Goal: Download file/media

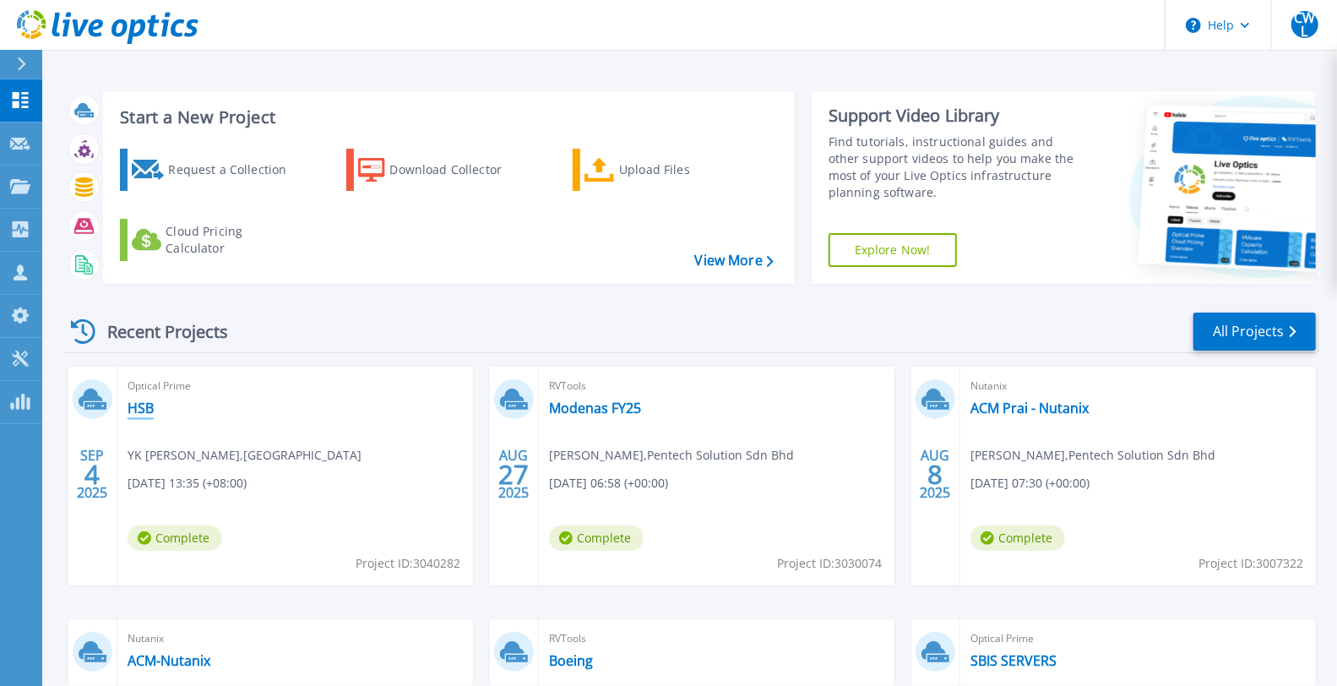
click at [135, 403] on link "HSB" at bounding box center [141, 408] width 26 height 17
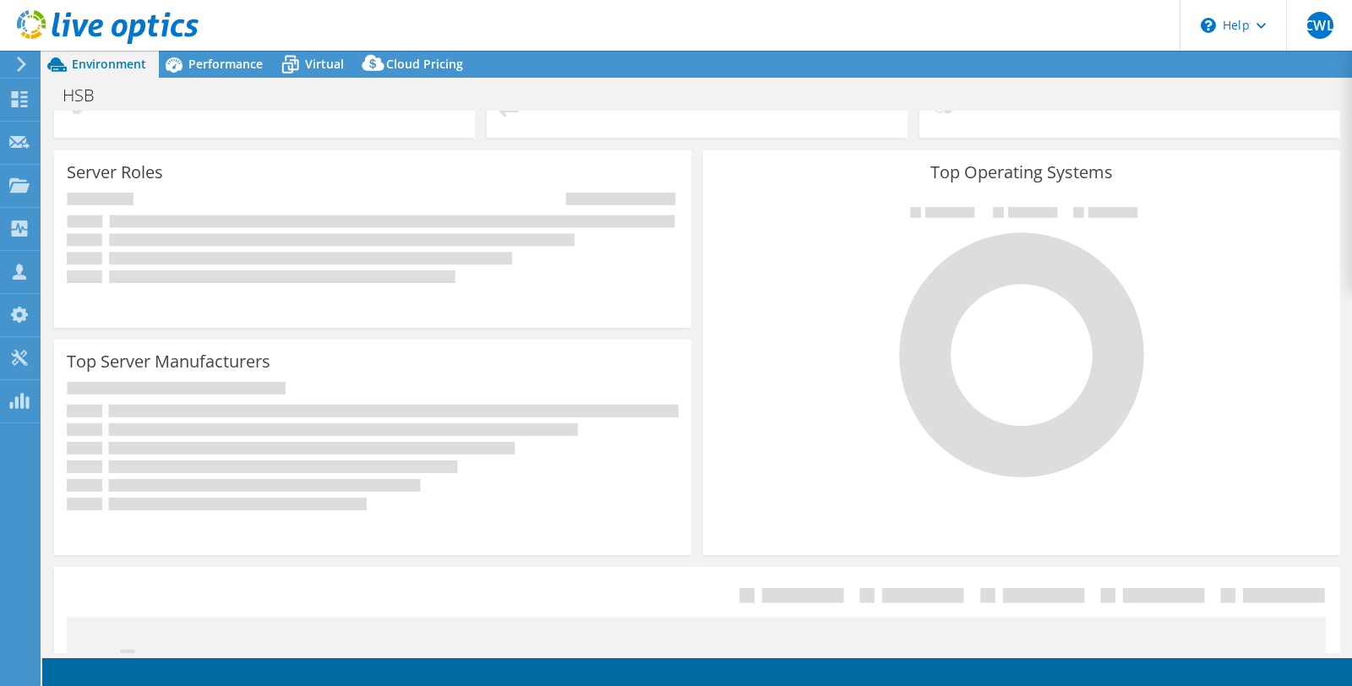
select select "USD"
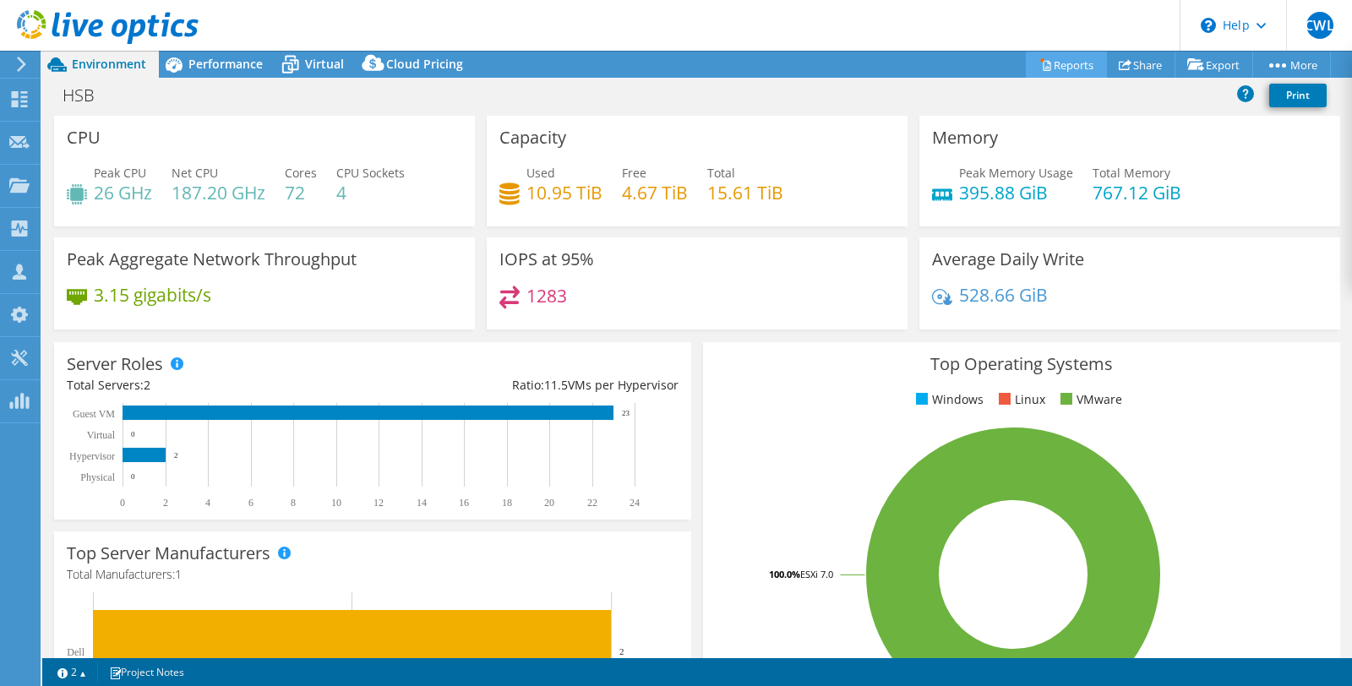
click at [1070, 72] on link "Reports" at bounding box center [1066, 65] width 81 height 26
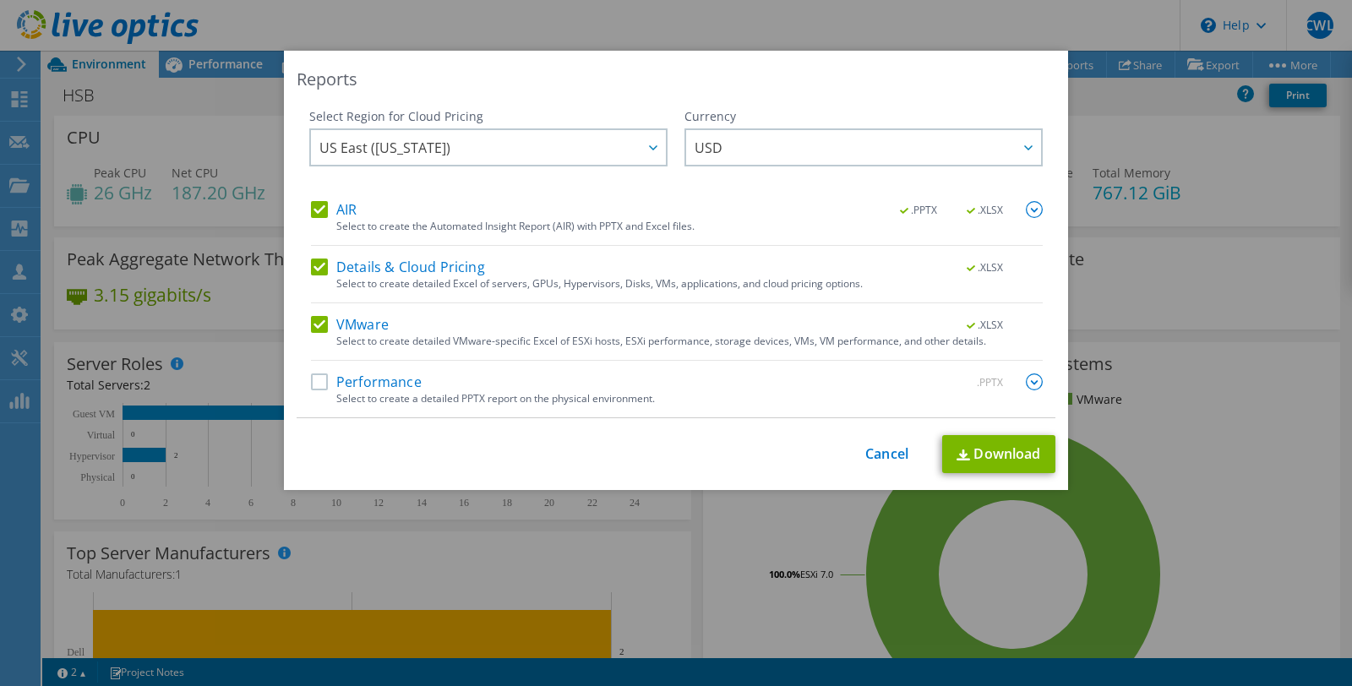
click at [368, 389] on label "Performance" at bounding box center [366, 381] width 111 height 17
click at [0, 0] on input "Performance" at bounding box center [0, 0] width 0 height 0
click at [471, 150] on span "US East ([US_STATE])" at bounding box center [492, 147] width 346 height 35
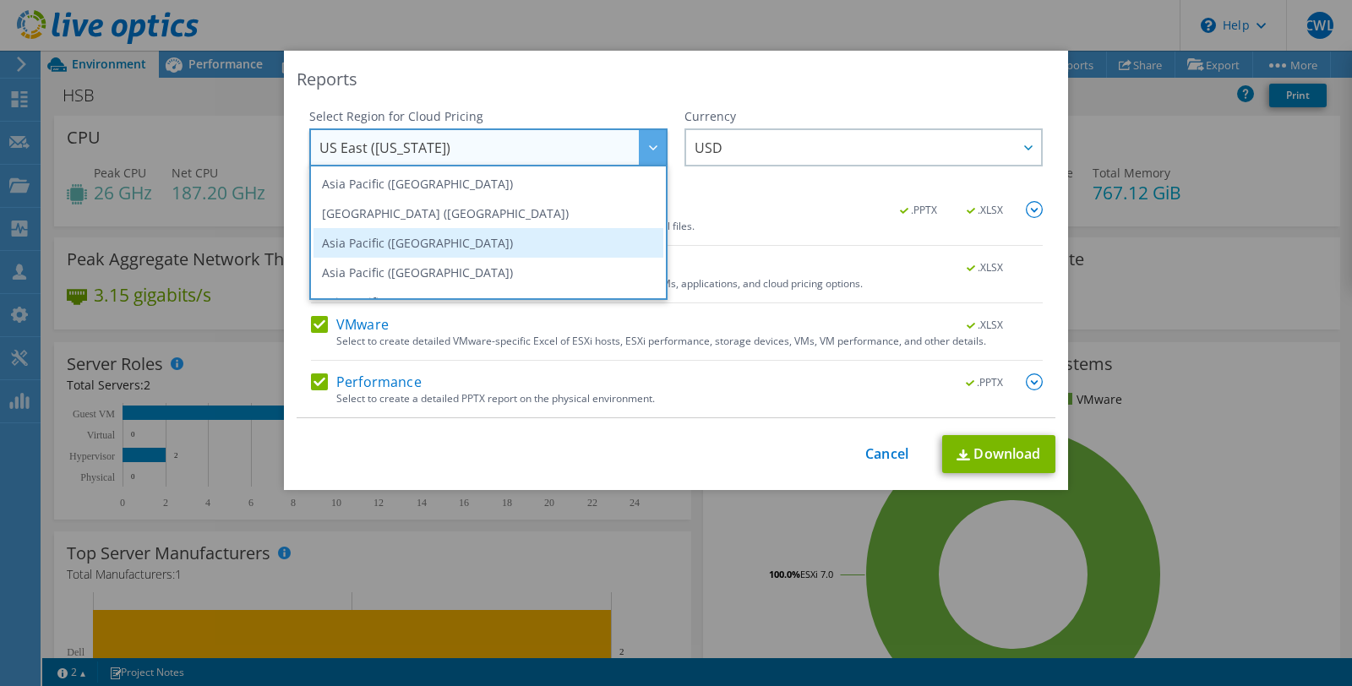
scroll to position [94, 0]
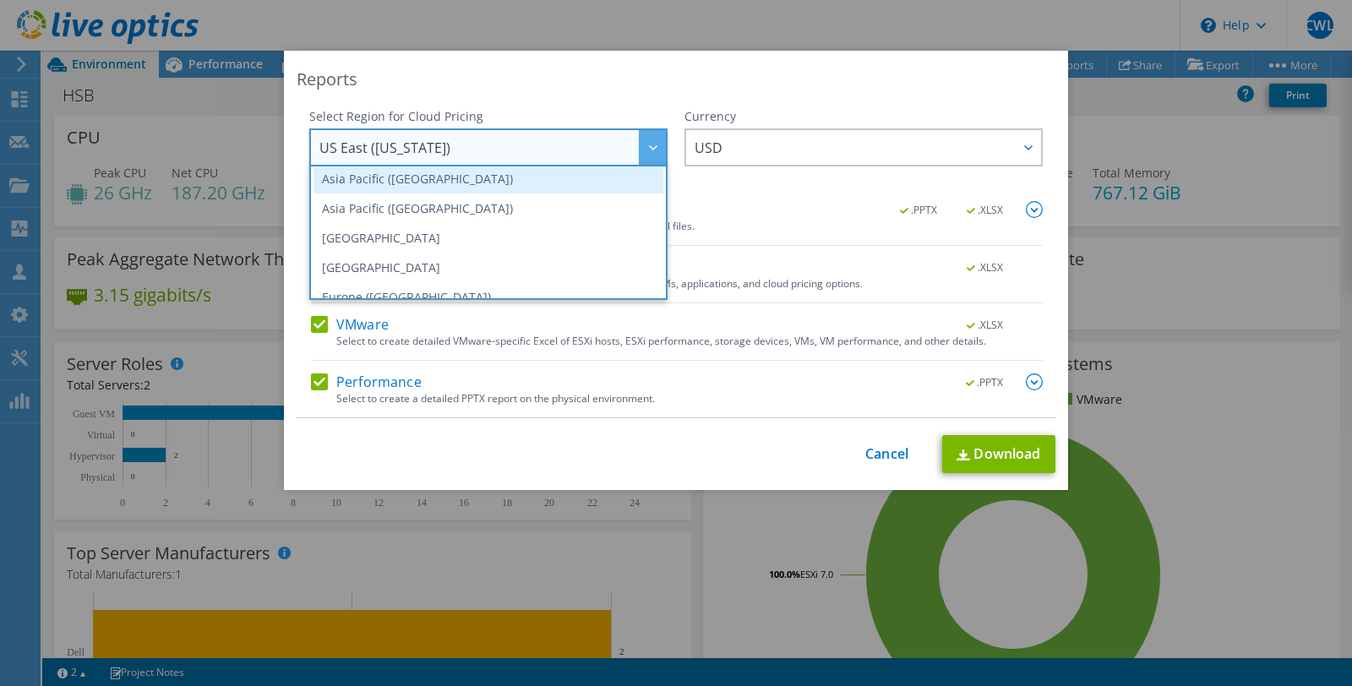
click at [457, 182] on li "Asia Pacific ([GEOGRAPHIC_DATA])" at bounding box center [488, 179] width 350 height 30
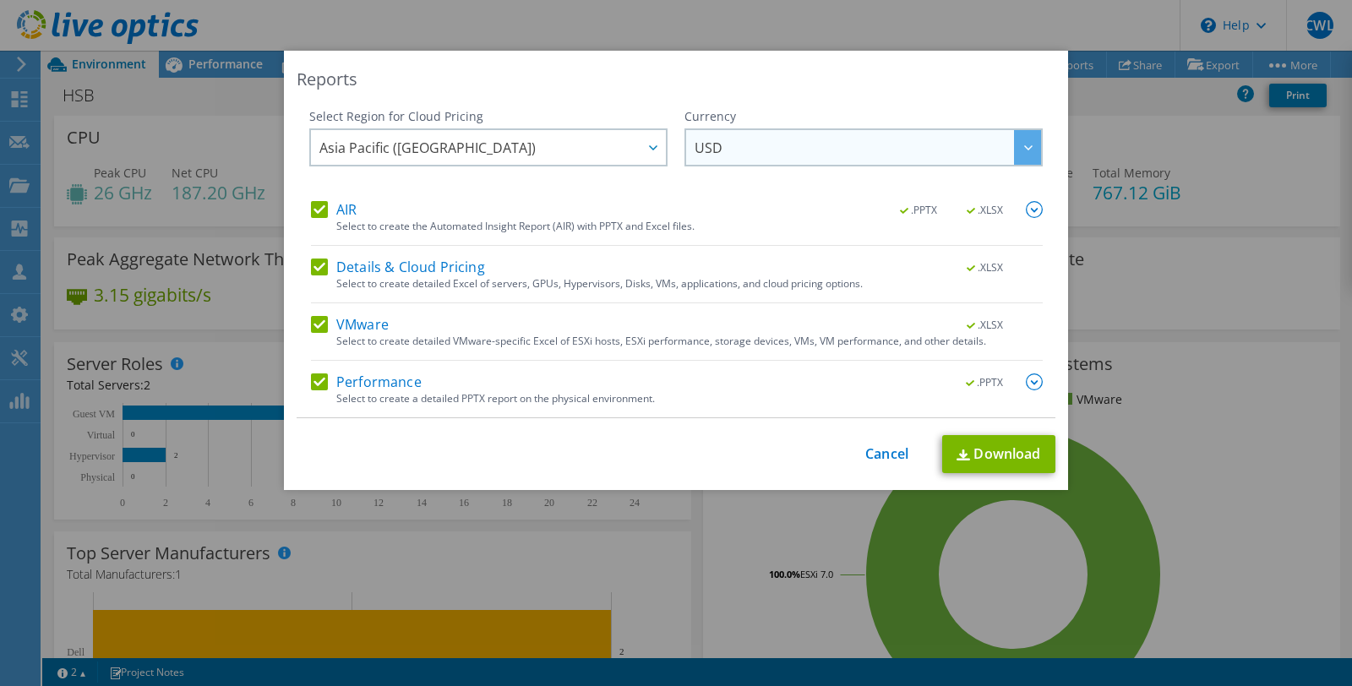
click at [739, 137] on span "USD" at bounding box center [867, 147] width 346 height 35
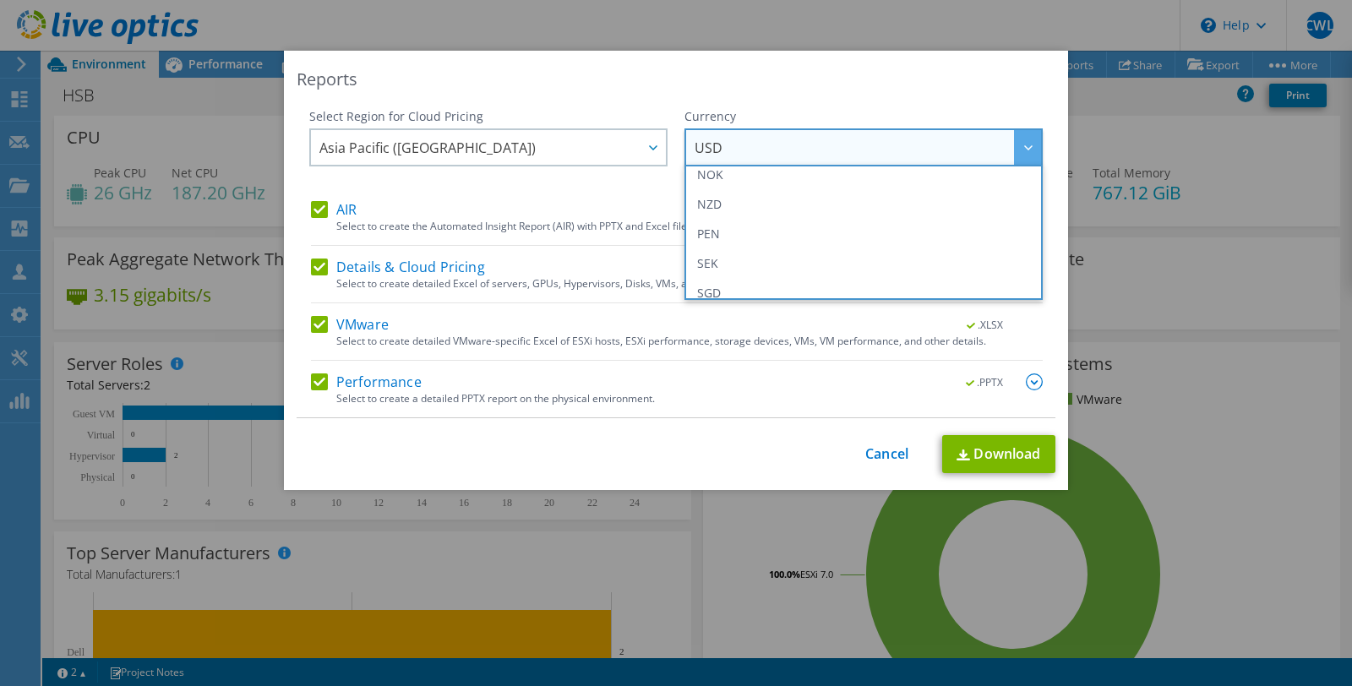
scroll to position [424, 0]
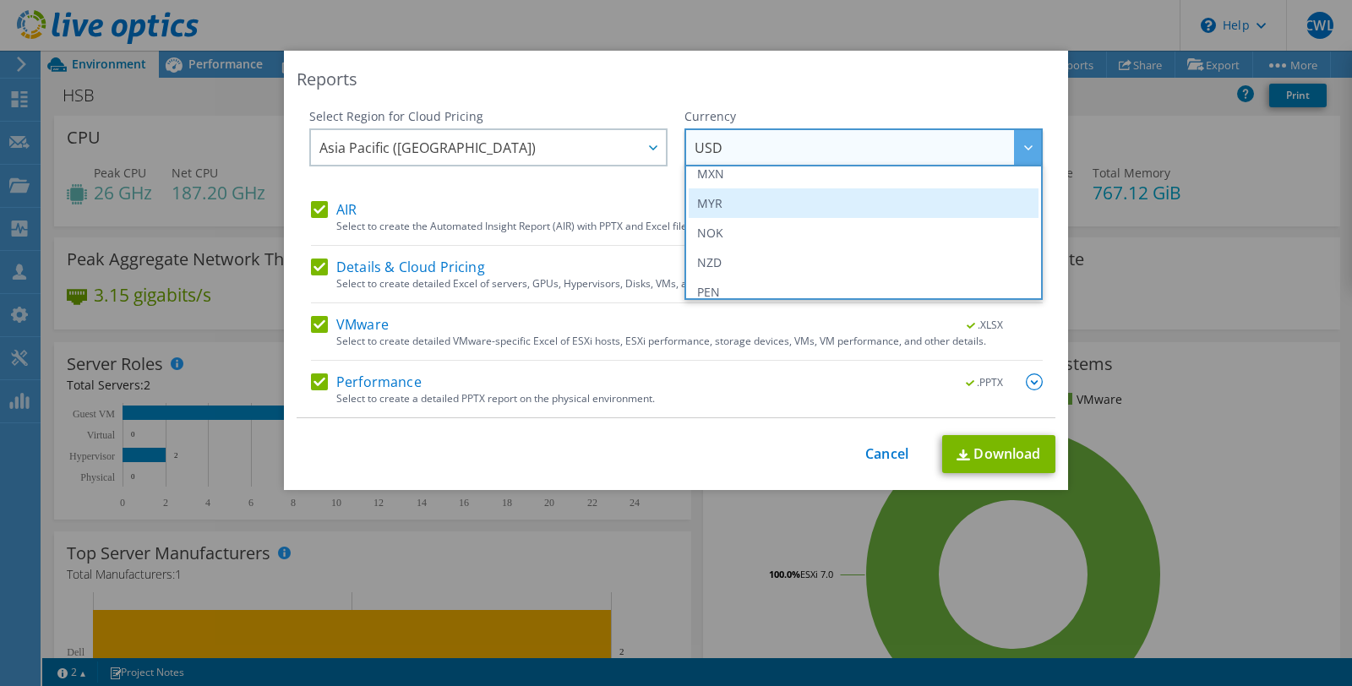
click at [737, 196] on li "MYR" at bounding box center [864, 203] width 350 height 30
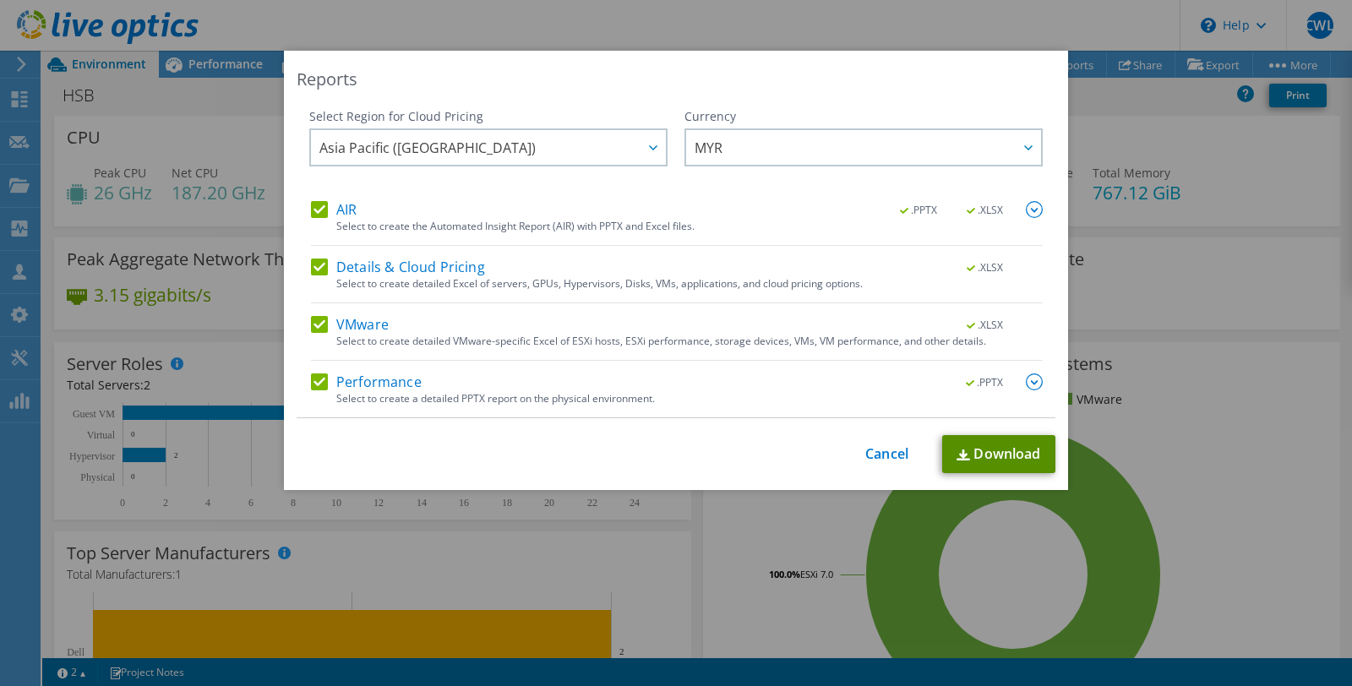
click at [961, 449] on img at bounding box center [963, 454] width 14 height 11
click at [887, 448] on link "Cancel" at bounding box center [886, 454] width 43 height 16
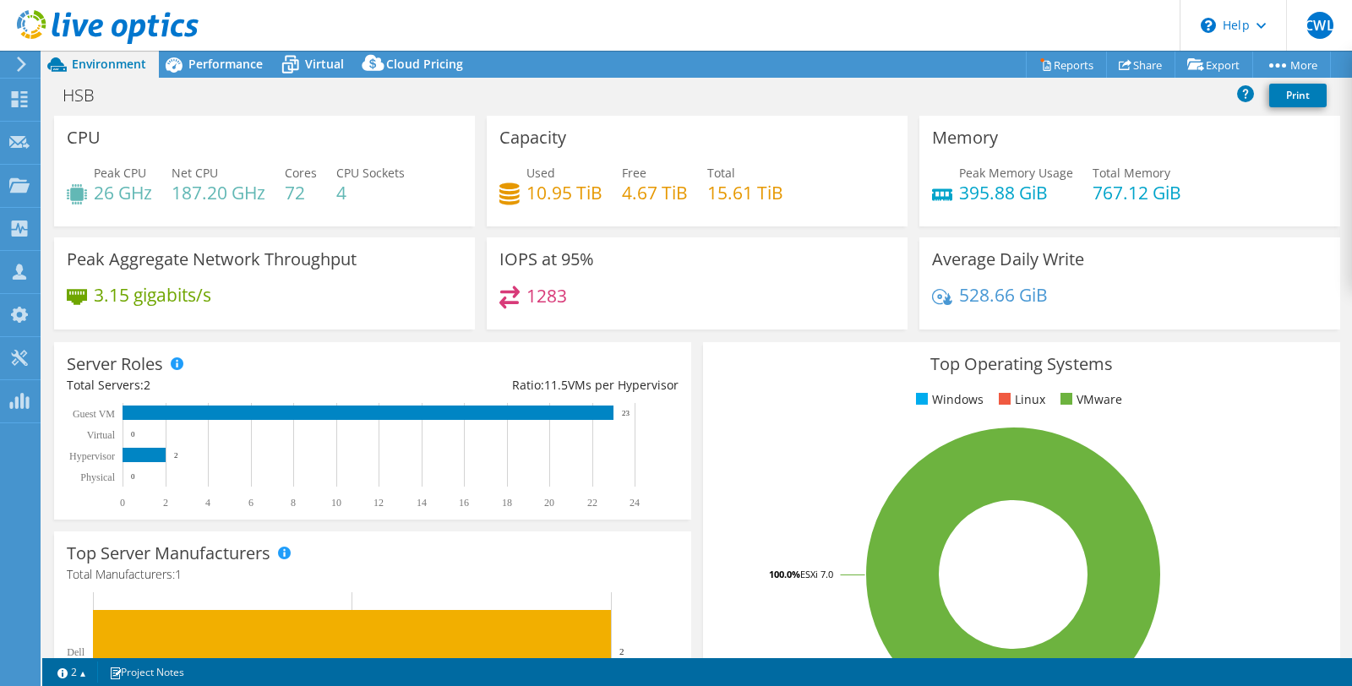
scroll to position [440, 0]
